Goal: Information Seeking & Learning: Learn about a topic

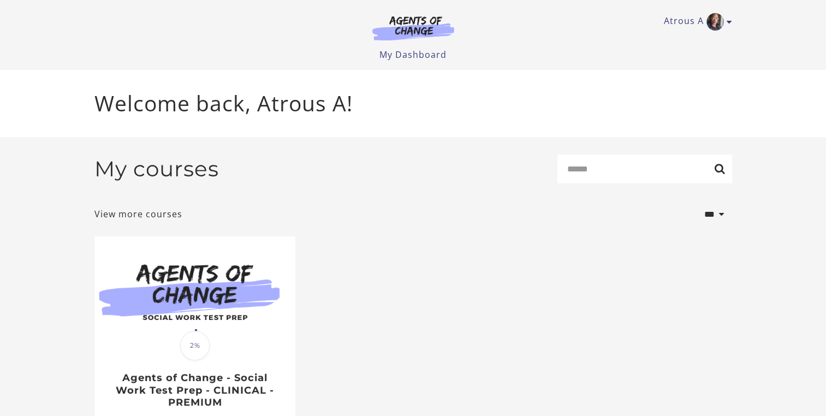
click at [466, 198] on form "**********" at bounding box center [413, 191] width 638 height 74
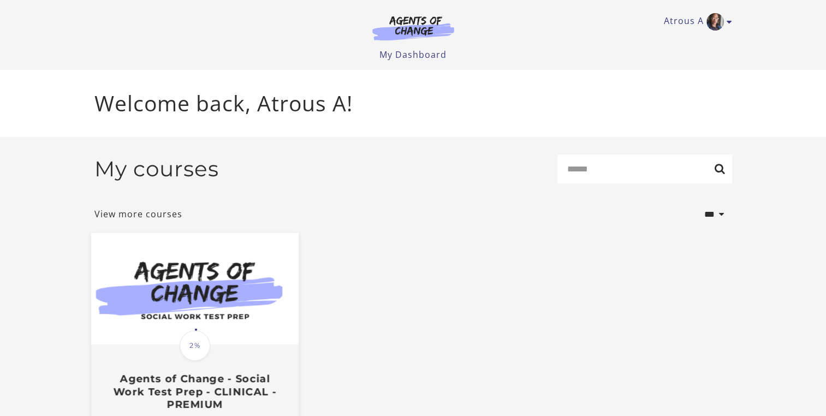
click at [228, 320] on img at bounding box center [194, 289] width 207 height 112
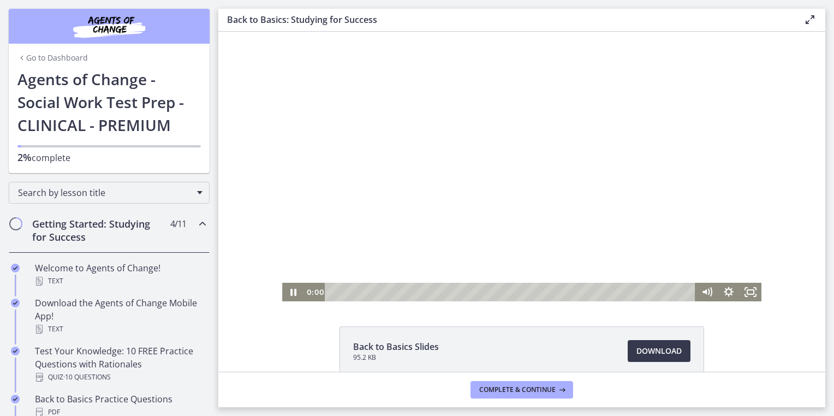
click at [311, 301] on html "Click for sound @keyframes VOLUME_SMALL_WAVE_FLASH { 0% { opacity: 0; } 33% { o…" at bounding box center [521, 167] width 607 height 270
click at [280, 294] on icon "Pause" at bounding box center [293, 292] width 26 height 22
click at [281, 294] on icon "Play Video" at bounding box center [294, 292] width 26 height 22
click at [371, 51] on div at bounding box center [521, 167] width 479 height 270
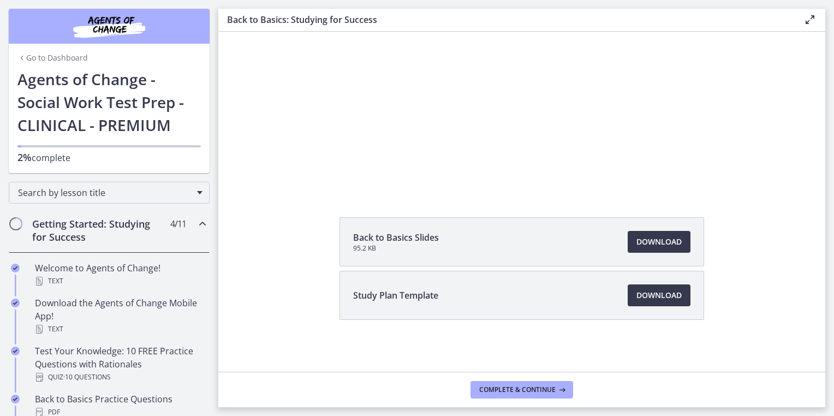
scroll to position [104, 0]
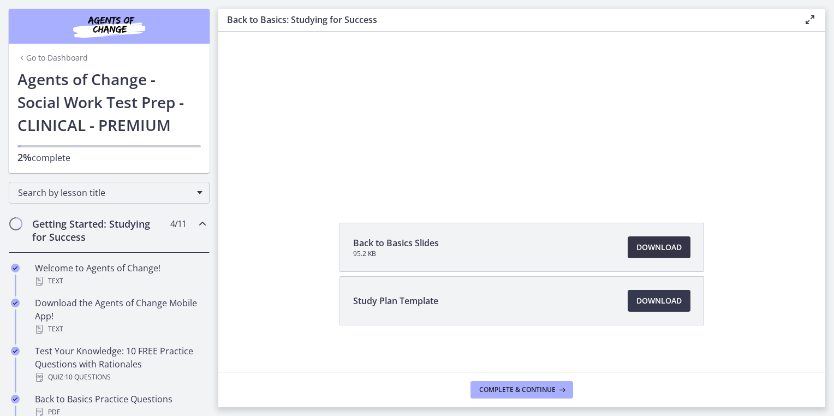
click at [668, 251] on span "Download Opens in a new window" at bounding box center [658, 247] width 45 height 13
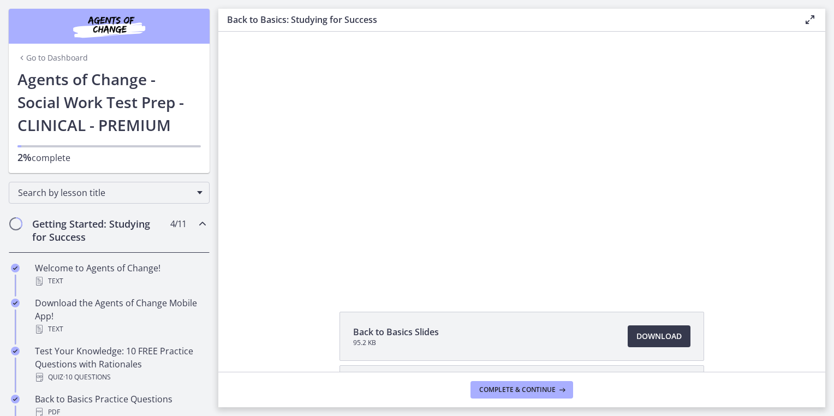
scroll to position [9, 0]
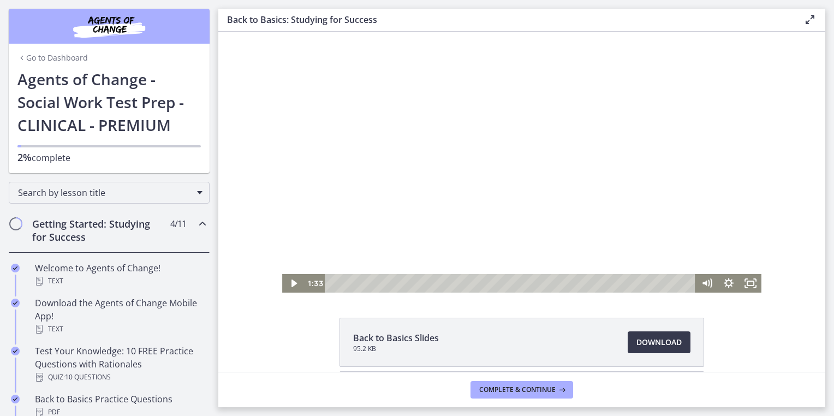
click at [522, 174] on div at bounding box center [521, 158] width 479 height 270
drag, startPoint x: 757, startPoint y: 184, endPoint x: 752, endPoint y: 222, distance: 37.5
click at [752, 222] on div at bounding box center [521, 158] width 479 height 270
click at [701, 209] on div at bounding box center [521, 158] width 479 height 270
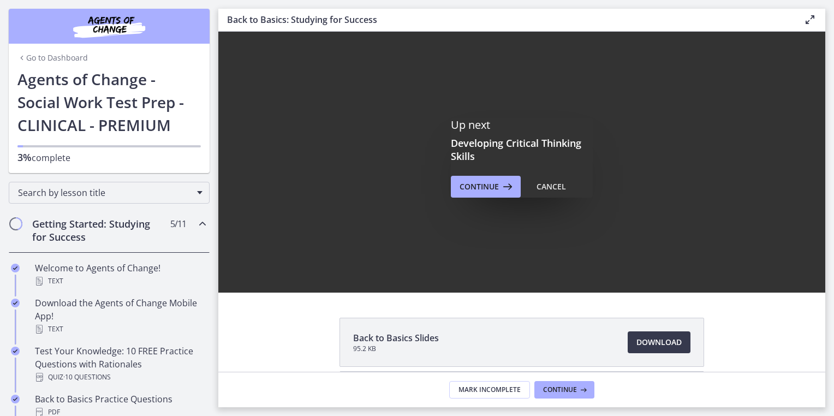
scroll to position [0, 0]
click at [498, 177] on button "Continue" at bounding box center [486, 187] width 70 height 22
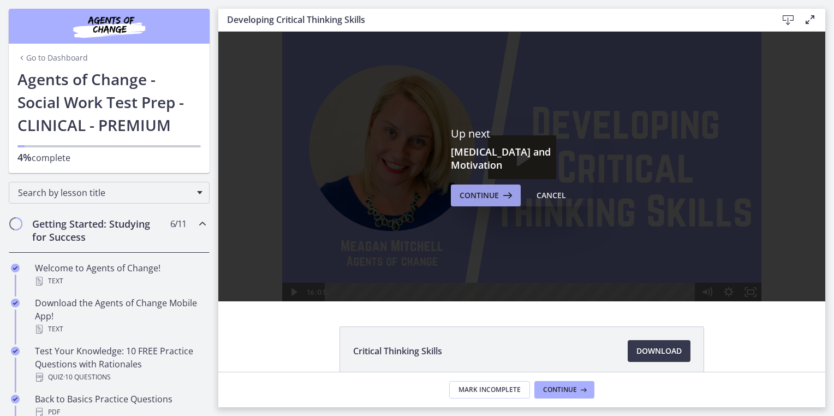
click at [469, 189] on span "Continue" at bounding box center [479, 195] width 39 height 13
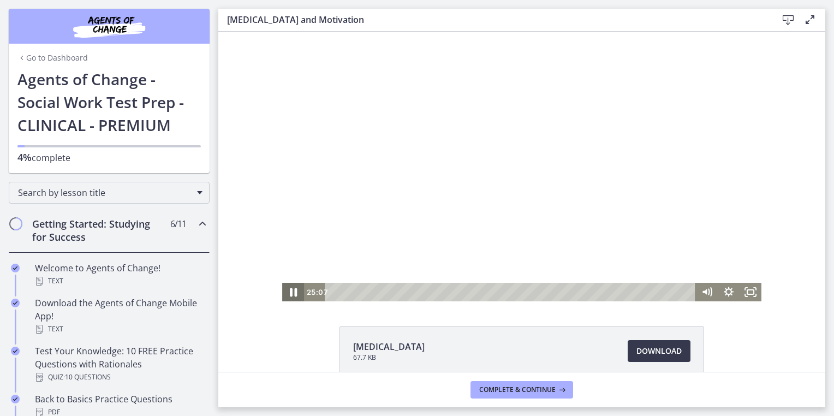
click at [292, 294] on icon "Pause" at bounding box center [293, 292] width 7 height 9
click at [292, 294] on icon "Play Video" at bounding box center [294, 292] width 26 height 22
click at [292, 294] on icon "Pause" at bounding box center [293, 292] width 7 height 9
